Goal: Browse casually: Explore the website without a specific task or goal

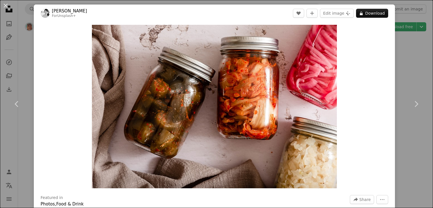
scroll to position [2911, 0]
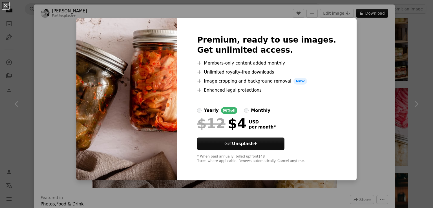
click at [369, 35] on div "An X shape Premium, ready to use images. Get unlimited access. A plus sign Memb…" at bounding box center [216, 104] width 433 height 208
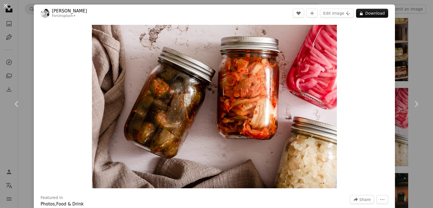
click at [421, 28] on div "An X shape Chevron left Chevron right [PERSON_NAME] For Unsplash+ A heart A plu…" at bounding box center [216, 104] width 433 height 208
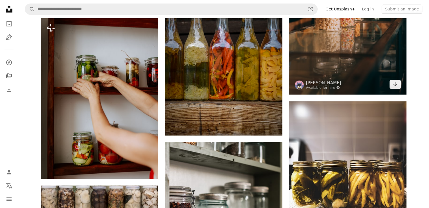
scroll to position [3193, 0]
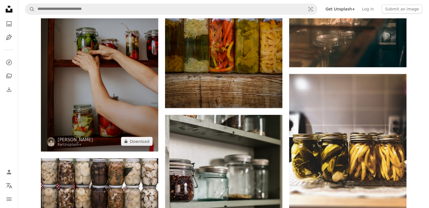
click at [126, 101] on img at bounding box center [99, 70] width 117 height 161
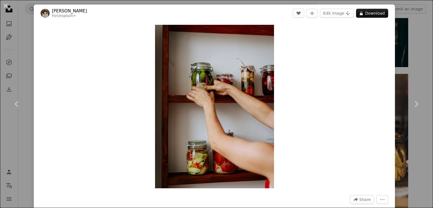
click at [408, 24] on div "An X shape Chevron left Chevron right Kateryna Hliznitsova For Unsplash+ A hear…" at bounding box center [216, 104] width 433 height 208
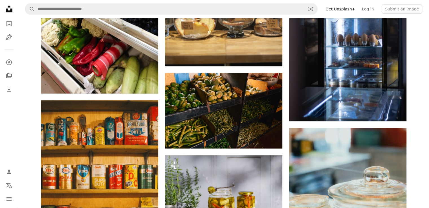
scroll to position [4038, 0]
